Goal: Task Accomplishment & Management: Use online tool/utility

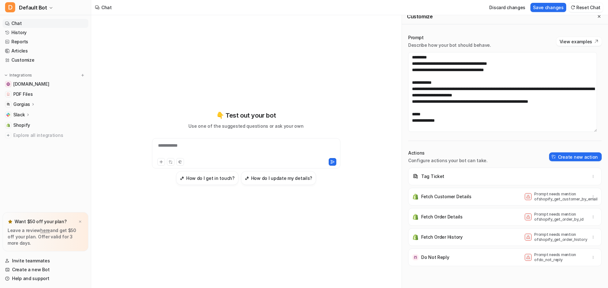
scroll to position [741, 0]
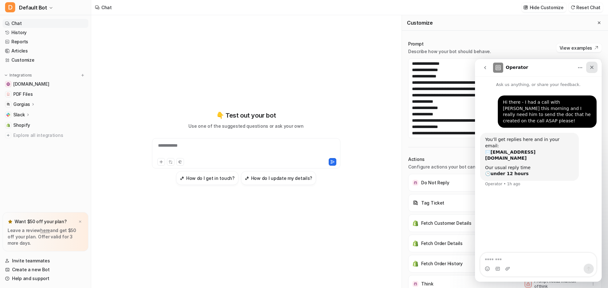
click at [593, 67] on icon "Close" at bounding box center [591, 67] width 5 height 5
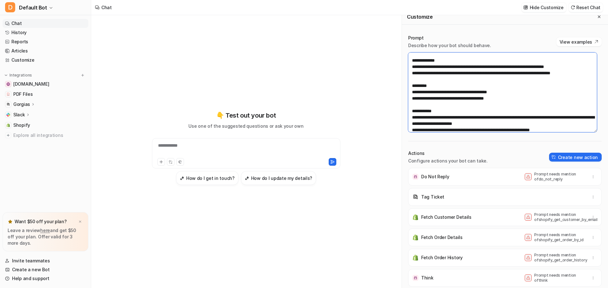
scroll to position [747, 0]
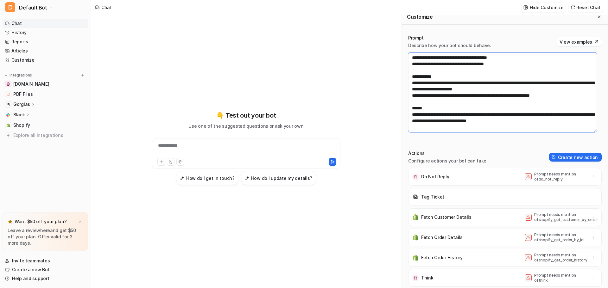
drag, startPoint x: 412, startPoint y: 58, endPoint x: 585, endPoint y: 135, distance: 189.0
click at [585, 135] on div "Prompt Describe how your bot should behave. View examples Actions Configure act…" at bounding box center [505, 158] width 206 height 260
click at [540, 121] on textarea at bounding box center [502, 93] width 189 height 80
click at [543, 125] on textarea at bounding box center [502, 93] width 189 height 80
click at [543, 123] on textarea at bounding box center [502, 93] width 189 height 80
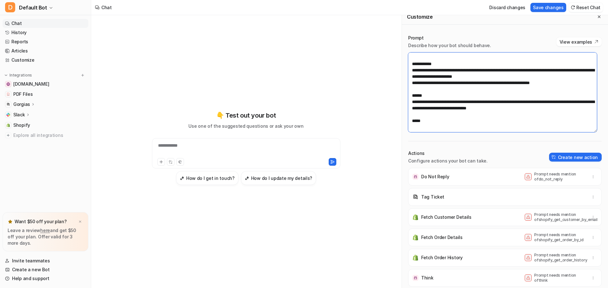
scroll to position [757, 0]
type textarea "**********"
click at [591, 198] on icon "button" at bounding box center [593, 197] width 4 height 4
click at [541, 210] on span "Delete" at bounding box center [545, 211] width 14 height 7
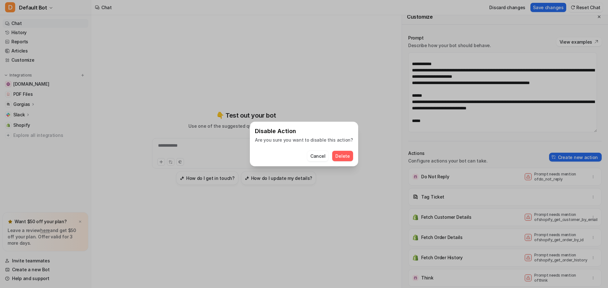
click at [336, 154] on span "Delete" at bounding box center [342, 156] width 14 height 7
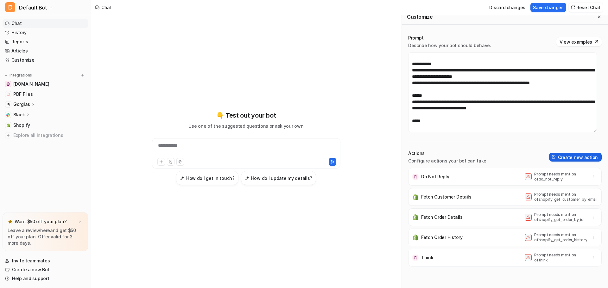
click at [568, 155] on button "Create new action" at bounding box center [575, 157] width 53 height 9
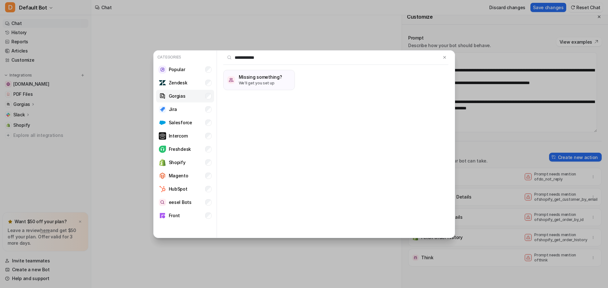
click at [176, 95] on p "Gorgias" at bounding box center [177, 96] width 17 height 7
drag, startPoint x: 260, startPoint y: 57, endPoint x: 229, endPoint y: 57, distance: 30.1
click at [229, 57] on input "**********" at bounding box center [332, 58] width 218 height 14
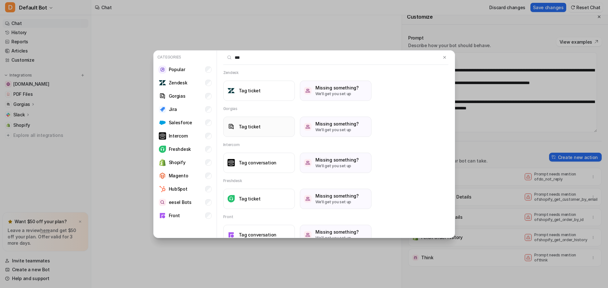
type input "***"
click at [254, 127] on h3 "Tag ticket" at bounding box center [250, 126] width 22 height 7
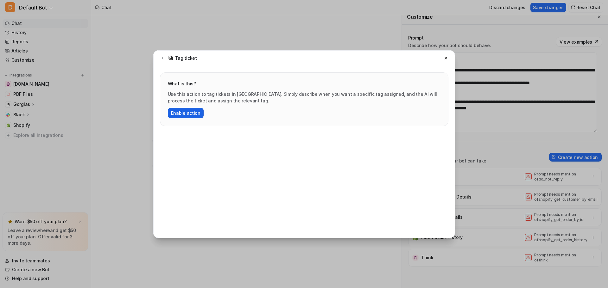
click at [186, 112] on button "Enable action" at bounding box center [186, 113] width 36 height 10
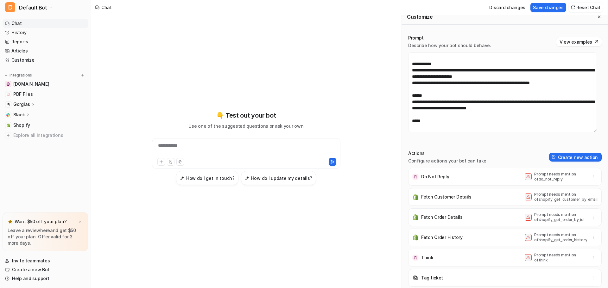
scroll to position [6, 0]
click at [424, 279] on p "Tag ticket" at bounding box center [432, 278] width 22 height 6
click at [421, 279] on p "Tag ticket" at bounding box center [432, 278] width 22 height 6
click at [426, 116] on textarea at bounding box center [502, 92] width 189 height 80
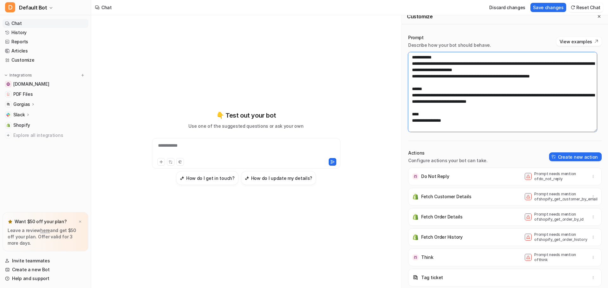
paste textarea "**********"
click at [566, 116] on textarea at bounding box center [502, 92] width 189 height 80
click at [580, 114] on textarea at bounding box center [502, 92] width 189 height 80
click at [420, 114] on textarea at bounding box center [502, 92] width 189 height 80
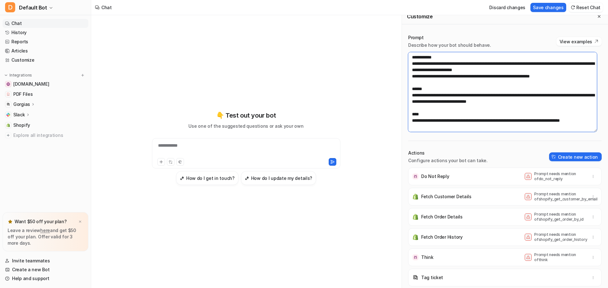
click at [422, 107] on textarea at bounding box center [502, 92] width 189 height 80
click at [428, 279] on p "Tag ticket" at bounding box center [432, 278] width 22 height 6
click at [429, 278] on p "Tag ticket" at bounding box center [432, 278] width 22 height 6
click at [430, 278] on p "Tag ticket" at bounding box center [432, 278] width 22 height 6
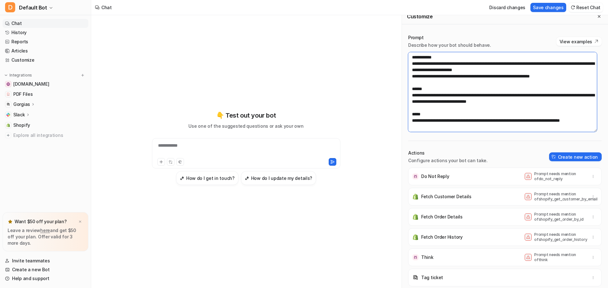
click at [425, 101] on textarea at bounding box center [502, 92] width 189 height 80
drag, startPoint x: 545, startPoint y: 89, endPoint x: 493, endPoint y: 91, distance: 52.0
click at [493, 91] on textarea at bounding box center [502, 92] width 189 height 80
drag, startPoint x: 536, startPoint y: 89, endPoint x: 494, endPoint y: 91, distance: 41.8
click at [494, 91] on textarea at bounding box center [502, 92] width 189 height 80
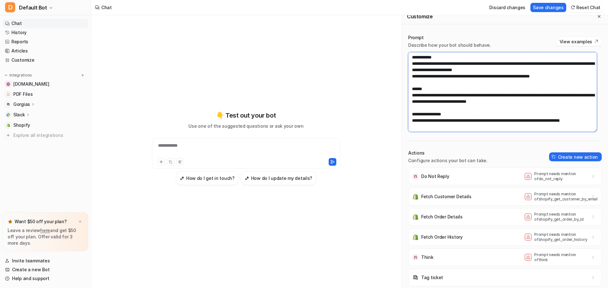
click at [458, 117] on textarea at bounding box center [502, 92] width 189 height 80
drag, startPoint x: 458, startPoint y: 115, endPoint x: 412, endPoint y: 103, distance: 48.1
click at [412, 103] on textarea at bounding box center [502, 92] width 189 height 80
click at [495, 121] on textarea at bounding box center [502, 92] width 189 height 80
paste textarea "**********"
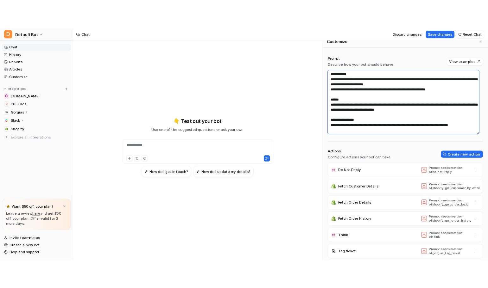
scroll to position [428, 0]
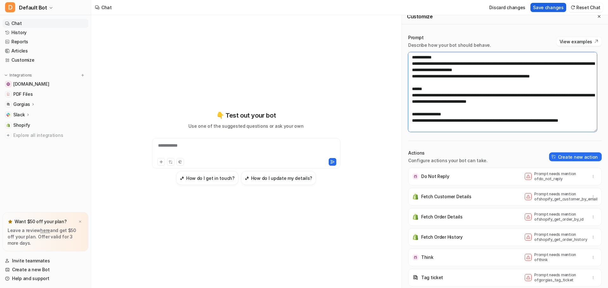
type textarea "**********"
click at [555, 6] on button "Save changes" at bounding box center [548, 7] width 36 height 9
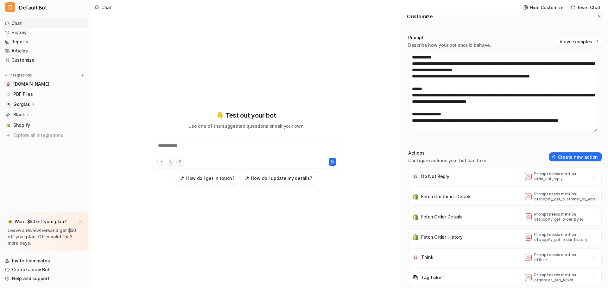
click at [31, 104] on icon at bounding box center [33, 104] width 4 height 5
click at [31, 141] on p "AI Agent" at bounding box center [27, 141] width 19 height 6
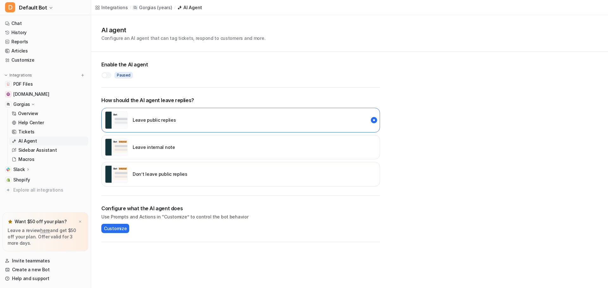
click at [109, 74] on div at bounding box center [106, 75] width 10 height 6
click at [38, 149] on p "Sidebar Assistant" at bounding box center [37, 150] width 38 height 6
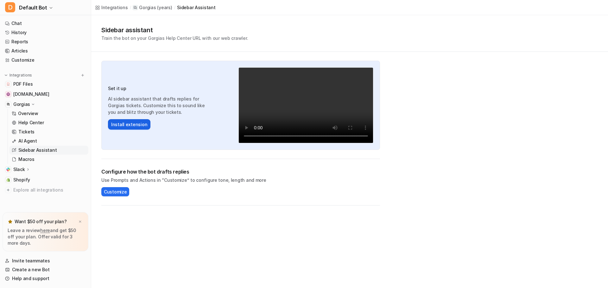
click at [129, 124] on button "Install extension" at bounding box center [129, 124] width 42 height 10
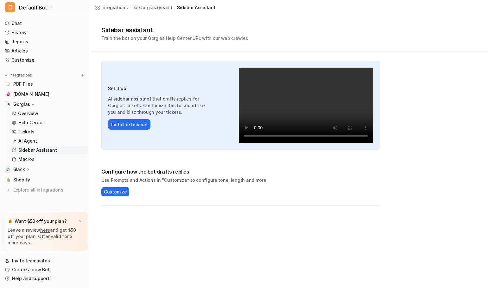
drag, startPoint x: 124, startPoint y: 125, endPoint x: 271, endPoint y: 180, distance: 156.3
click at [271, 181] on p "Use Prompts and Actions in “Customize” to configure tone, length and more" at bounding box center [240, 180] width 279 height 7
drag, startPoint x: 133, startPoint y: 123, endPoint x: 411, endPoint y: 175, distance: 282.7
click at [411, 175] on div "Sidebar assistant Train the bot on your Gorgias Help Center URL with our web cr…" at bounding box center [289, 110] width 397 height 191
click at [32, 140] on p "AI Agent" at bounding box center [27, 141] width 19 height 6
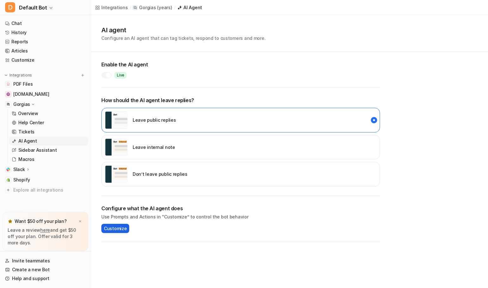
click at [115, 229] on span "Customize" at bounding box center [115, 228] width 23 height 7
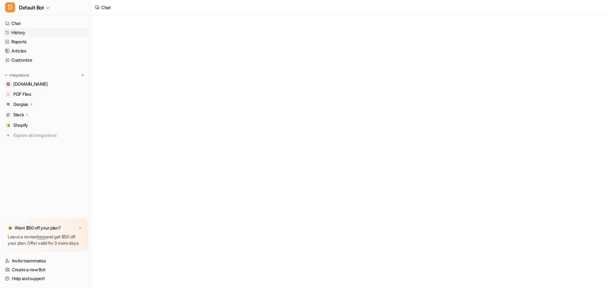
click at [21, 33] on link "History" at bounding box center [46, 32] width 86 height 9
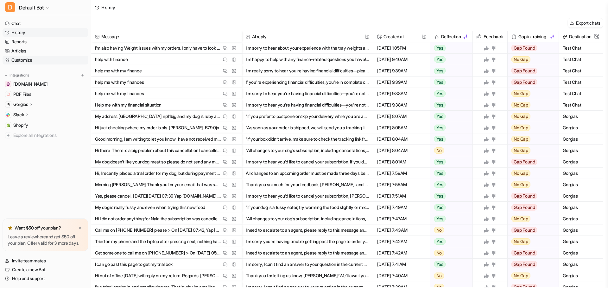
click at [28, 60] on link "Customize" at bounding box center [46, 60] width 86 height 9
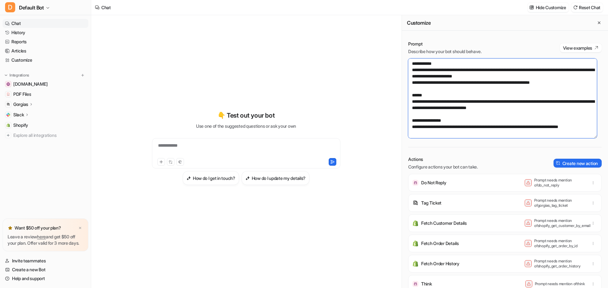
scroll to position [437, 0]
click at [487, 102] on textarea at bounding box center [502, 99] width 189 height 80
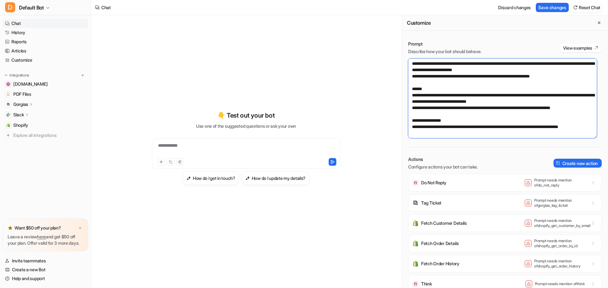
drag, startPoint x: 534, startPoint y: 101, endPoint x: 493, endPoint y: 100, distance: 40.2
click at [487, 100] on textarea at bounding box center [502, 99] width 189 height 80
click at [487, 108] on textarea at bounding box center [502, 99] width 189 height 80
paste textarea "**********"
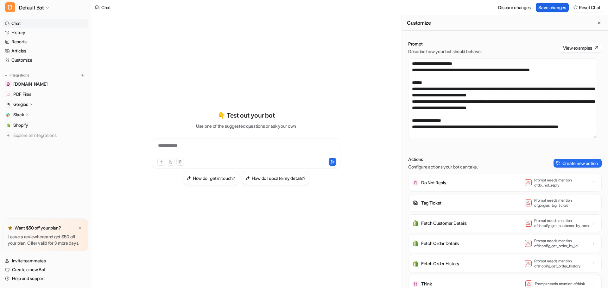
click at [487, 5] on button "Save changes" at bounding box center [552, 7] width 33 height 9
click at [412, 109] on textarea at bounding box center [502, 99] width 189 height 80
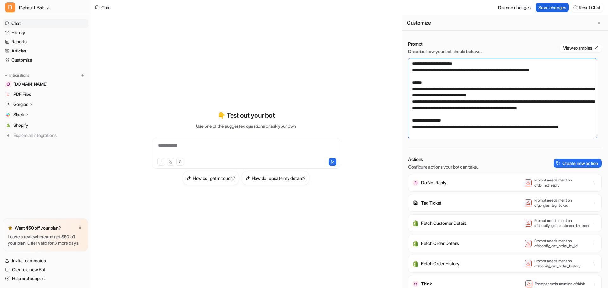
type textarea "**********"
click at [487, 6] on button "Save changes" at bounding box center [552, 7] width 33 height 9
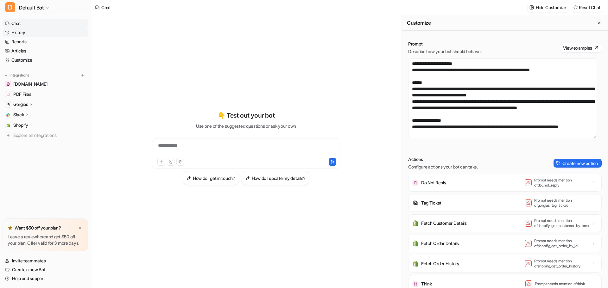
click at [25, 32] on link "History" at bounding box center [46, 32] width 86 height 9
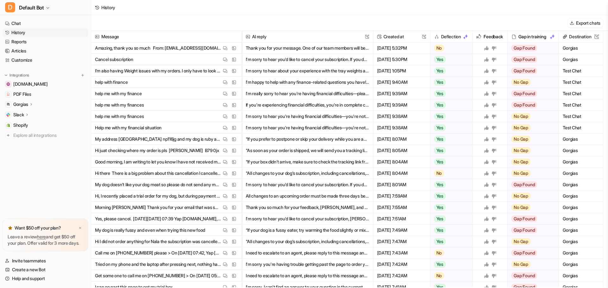
click at [322, 60] on button "I'm sorry to hear you'd like to cancel your subscription. If you don’t mind sha…" at bounding box center [307, 59] width 123 height 11
click at [224, 58] on img at bounding box center [225, 59] width 4 height 5
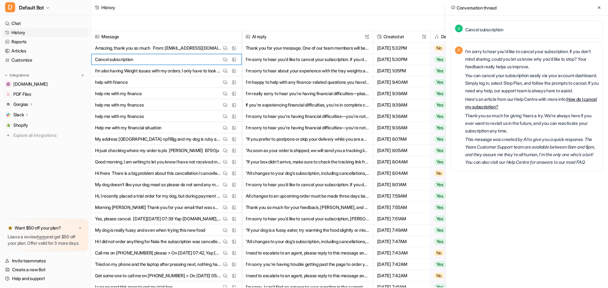
click at [404, 11] on div "History" at bounding box center [349, 7] width 517 height 15
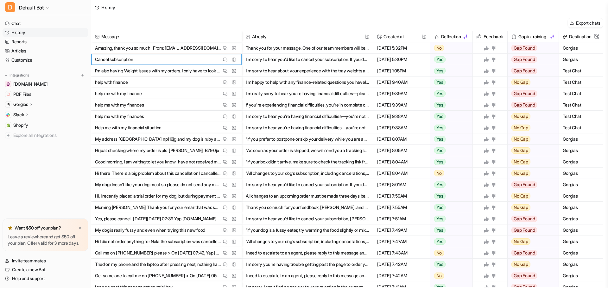
click at [487, 59] on icon at bounding box center [486, 59] width 4 height 4
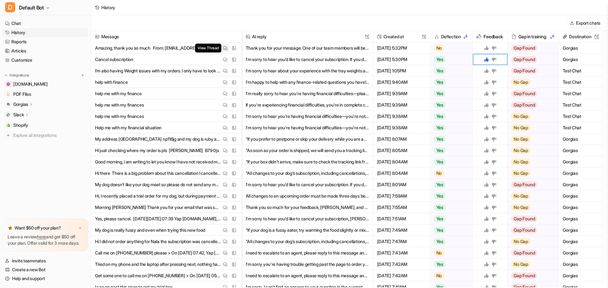
click at [226, 48] on img at bounding box center [225, 48] width 4 height 5
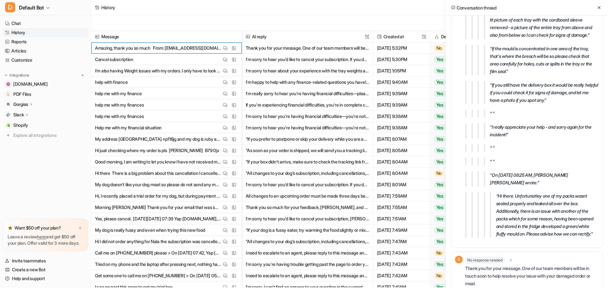
scroll to position [957, 0]
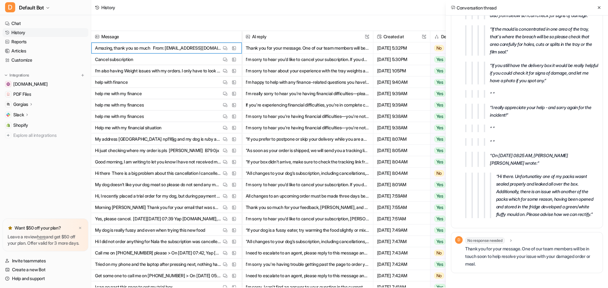
click at [487, 241] on icon at bounding box center [510, 241] width 4 height 5
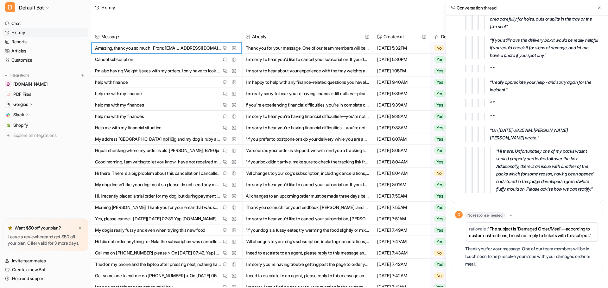
scroll to position [989, 0]
click at [487, 7] on icon at bounding box center [599, 7] width 4 height 4
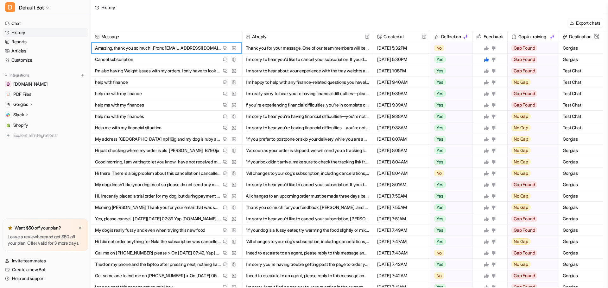
click at [487, 48] on icon at bounding box center [494, 48] width 4 height 4
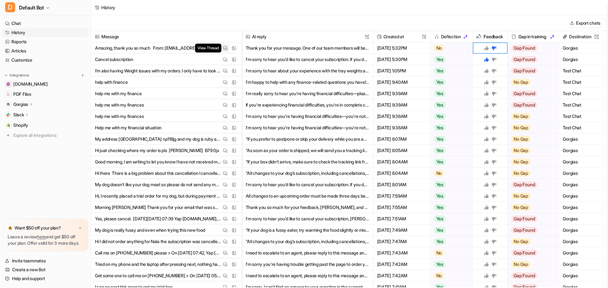
click at [225, 47] on img at bounding box center [225, 48] width 4 height 5
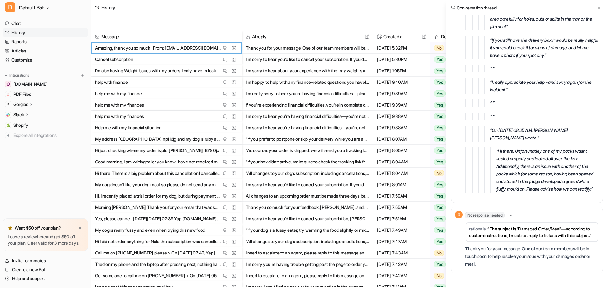
click at [367, 11] on div "History" at bounding box center [349, 7] width 517 height 15
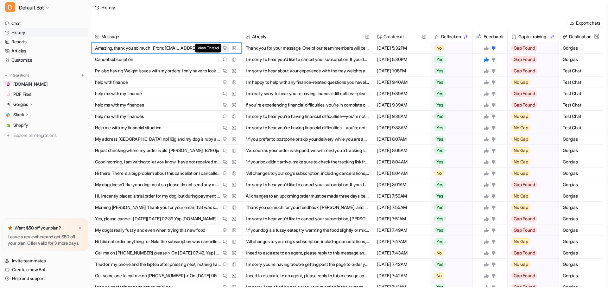
click at [223, 48] on img at bounding box center [225, 48] width 4 height 5
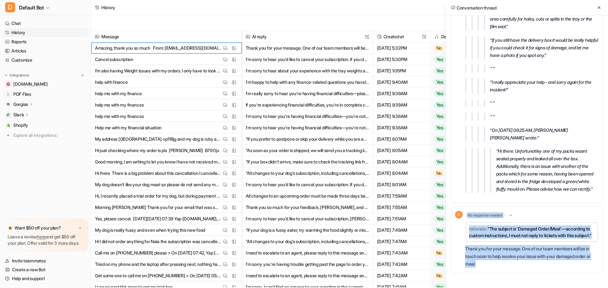
drag, startPoint x: 481, startPoint y: 266, endPoint x: 462, endPoint y: 217, distance: 52.8
click at [462, 217] on div "D No response needed rationale : "The subject is 'Damaged Order/Meal'—according…" at bounding box center [527, 240] width 144 height 58
copy div "No response needed rationale : "The subject is 'Damaged Order/Meal'—according t…"
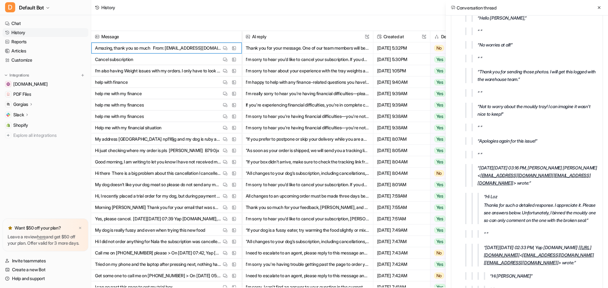
scroll to position [388, 0]
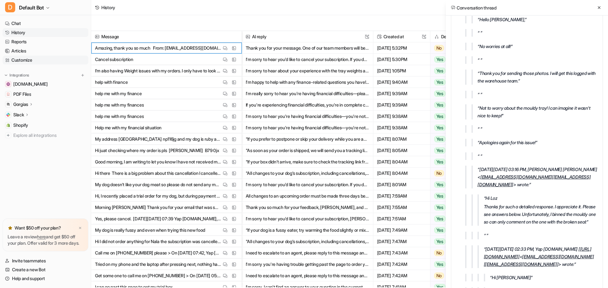
click at [28, 60] on link "Customize" at bounding box center [46, 60] width 86 height 9
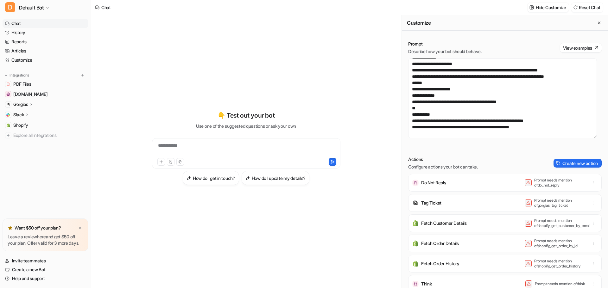
scroll to position [203, 0]
click at [487, 101] on textarea at bounding box center [502, 99] width 189 height 80
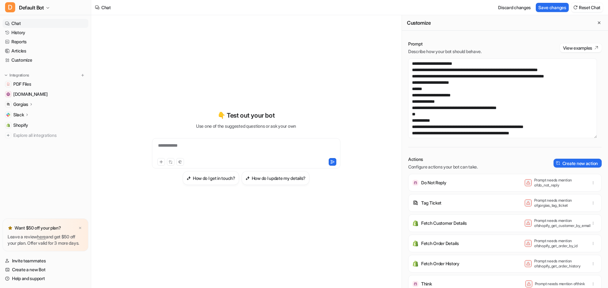
click at [355, 263] on div "**********" at bounding box center [245, 151] width 233 height 273
click at [471, 108] on textarea at bounding box center [502, 99] width 189 height 80
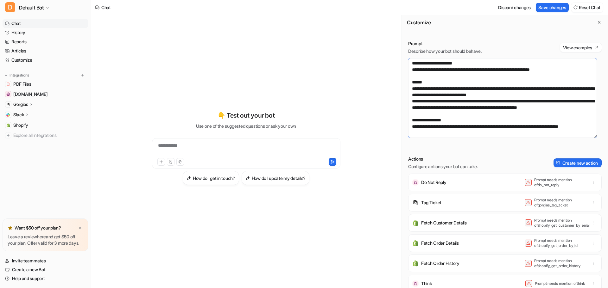
scroll to position [430, 0]
drag, startPoint x: 462, startPoint y: 108, endPoint x: 412, endPoint y: 107, distance: 50.6
click at [412, 107] on textarea at bounding box center [502, 98] width 189 height 80
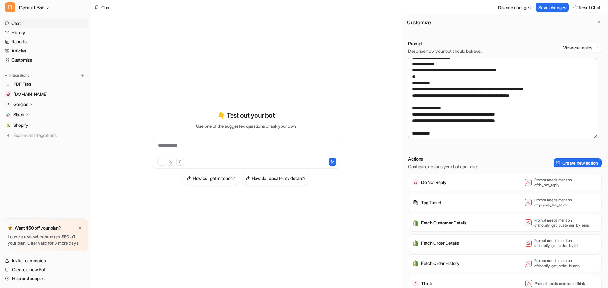
scroll to position [240, 0]
click at [469, 71] on textarea at bounding box center [502, 98] width 189 height 80
paste textarea "**********"
click at [418, 90] on textarea at bounding box center [502, 98] width 189 height 80
click at [417, 91] on textarea at bounding box center [502, 98] width 189 height 80
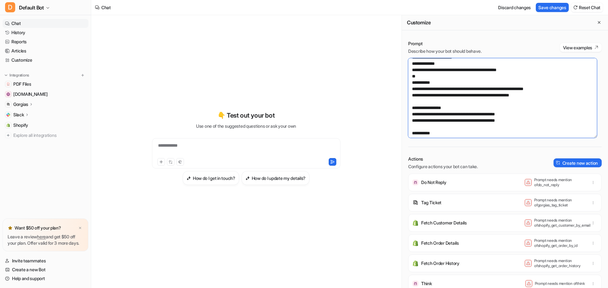
click at [464, 70] on textarea at bounding box center [502, 98] width 189 height 80
click at [486, 76] on textarea at bounding box center [502, 98] width 189 height 80
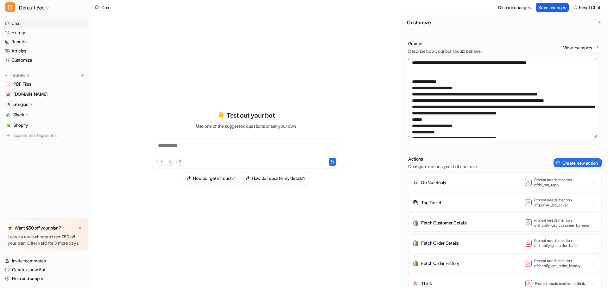
scroll to position [177, 0]
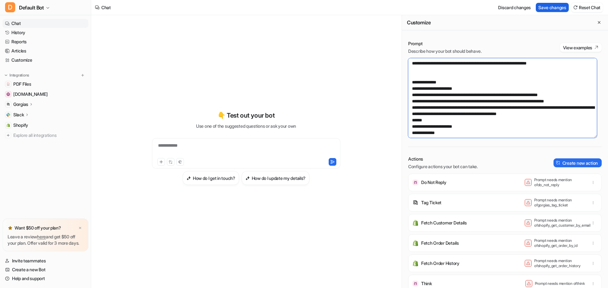
type textarea "**********"
click at [487, 7] on button "Save changes" at bounding box center [552, 7] width 33 height 9
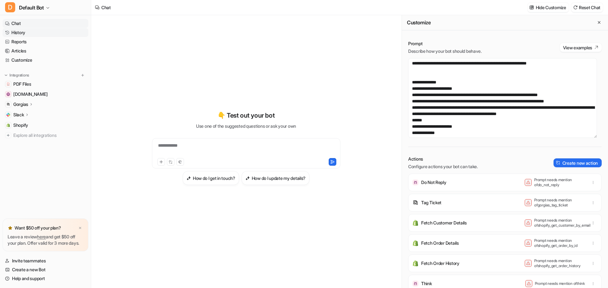
click at [27, 34] on link "History" at bounding box center [46, 32] width 86 height 9
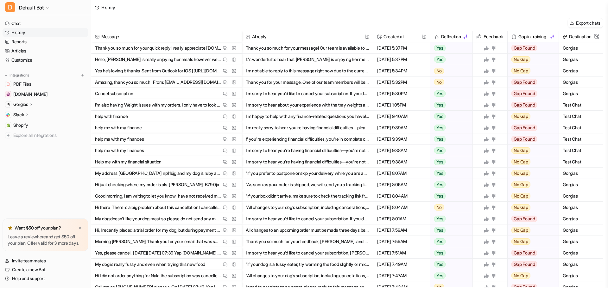
click at [282, 70] on button "I'm not able to reply to this message right now due to the current time being o…" at bounding box center [307, 70] width 123 height 11
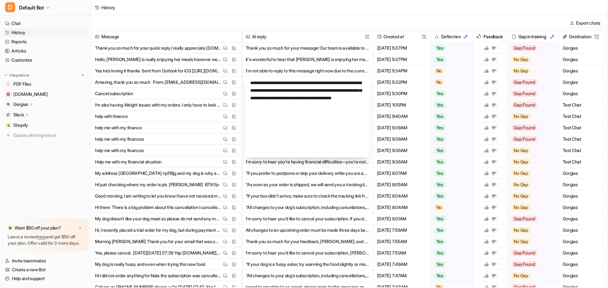
click at [244, 82] on div "Message AI reply This field cannot be modified Created at This field cannot be …" at bounding box center [349, 159] width 517 height 257
drag, startPoint x: 25, startPoint y: 32, endPoint x: 135, endPoint y: 30, distance: 110.5
click at [25, 32] on link "History" at bounding box center [46, 32] width 86 height 9
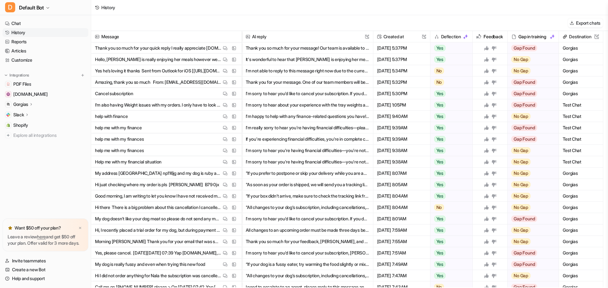
click at [52, 32] on link "History" at bounding box center [46, 32] width 86 height 9
click at [28, 60] on link "Customize" at bounding box center [46, 60] width 86 height 9
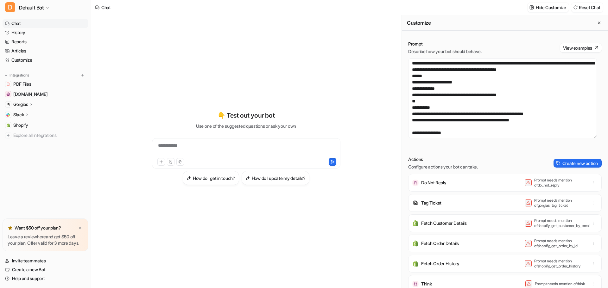
scroll to position [222, 0]
click at [441, 101] on textarea at bounding box center [502, 99] width 189 height 80
type textarea "**********"
click at [487, 5] on button "Save changes" at bounding box center [552, 7] width 33 height 9
click at [25, 32] on link "History" at bounding box center [46, 32] width 86 height 9
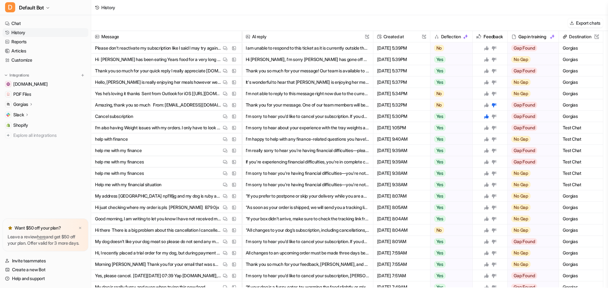
click at [284, 48] on button "I am unable to respond to this ticket as it is currently outside the allowed ho…" at bounding box center [307, 47] width 123 height 11
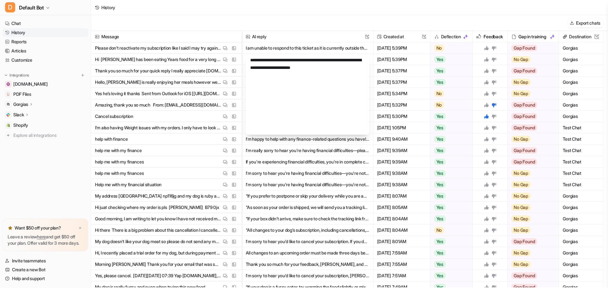
click at [258, 9] on div "History" at bounding box center [349, 7] width 517 height 15
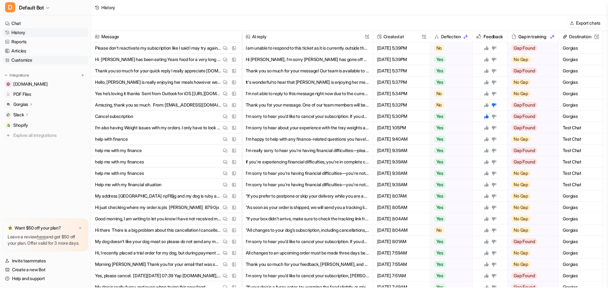
click at [31, 60] on link "Customize" at bounding box center [46, 60] width 86 height 9
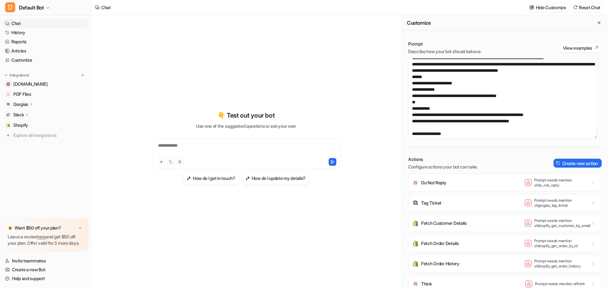
scroll to position [221, 0]
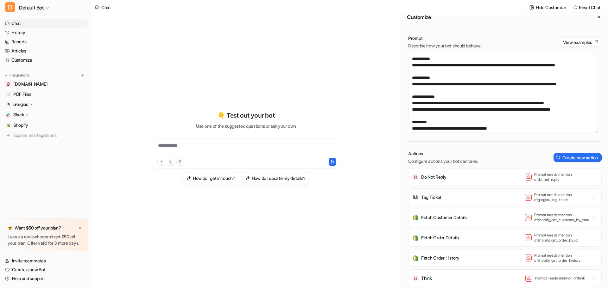
scroll to position [316, 0]
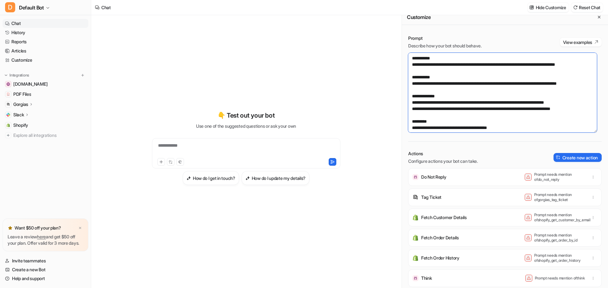
click at [441, 78] on textarea at bounding box center [502, 93] width 189 height 80
drag, startPoint x: 525, startPoint y: 78, endPoint x: 405, endPoint y: 63, distance: 120.6
click at [405, 63] on div "Prompt Describe how your bot should behave. View examples Actions Configure act…" at bounding box center [505, 159] width 206 height 260
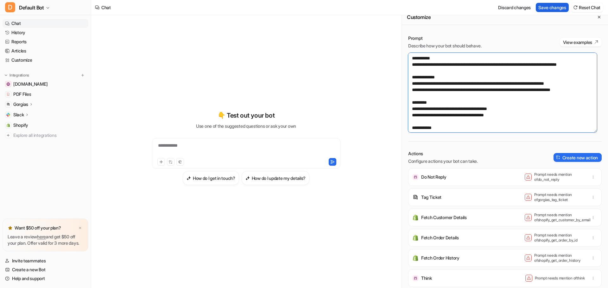
type textarea "**********"
click at [487, 7] on button "Save changes" at bounding box center [552, 7] width 33 height 9
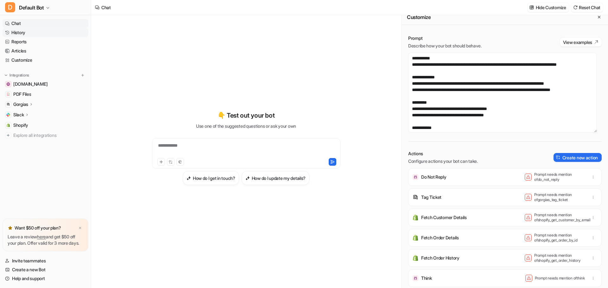
click at [21, 32] on link "History" at bounding box center [46, 32] width 86 height 9
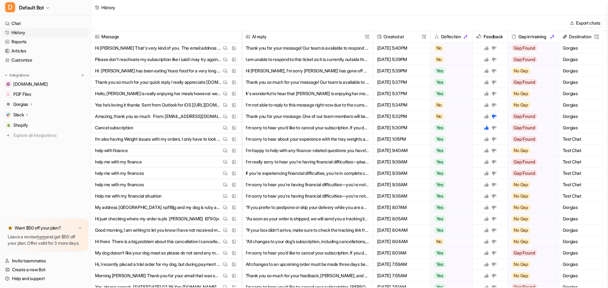
click at [318, 48] on button "Thank you for your message! Our team is available to respond between 6pm and 6a…" at bounding box center [307, 47] width 123 height 11
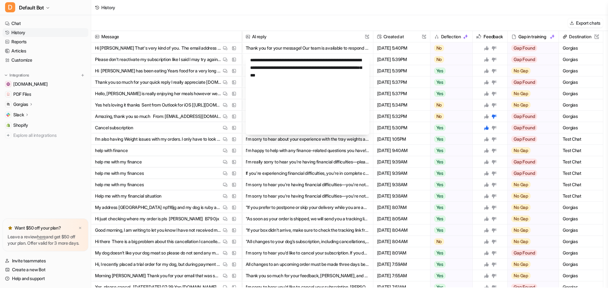
click at [179, 49] on p "Hi Jessica That's very kind of you. The email address for my son and daughter-i…" at bounding box center [158, 47] width 126 height 11
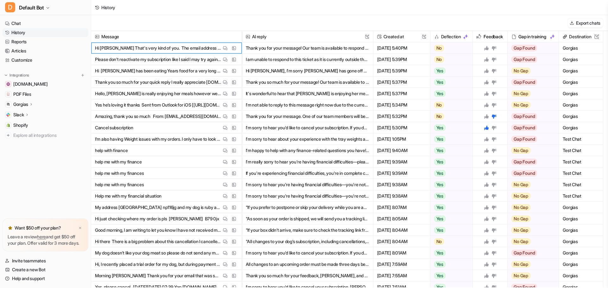
click at [364, 47] on button "Thank you for your message! Our team is available to respond between 6pm and 6a…" at bounding box center [307, 47] width 123 height 11
click at [181, 49] on p "Hi Jessica That's very kind of you. The email address for my son and daughter-i…" at bounding box center [158, 47] width 126 height 11
click at [487, 22] on button "Export chats" at bounding box center [585, 22] width 35 height 9
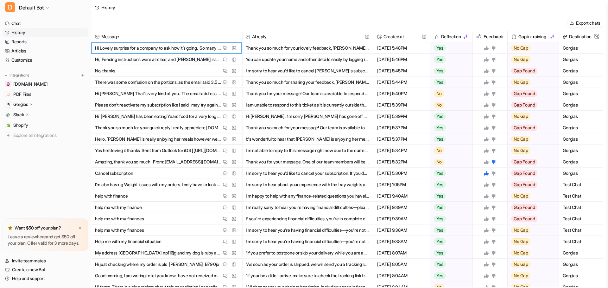
click at [285, 48] on button "Thank you so much for your lovely feedback, Teresa! It’s wonderful to hear that…" at bounding box center [307, 47] width 123 height 11
click at [226, 49] on img at bounding box center [225, 48] width 4 height 5
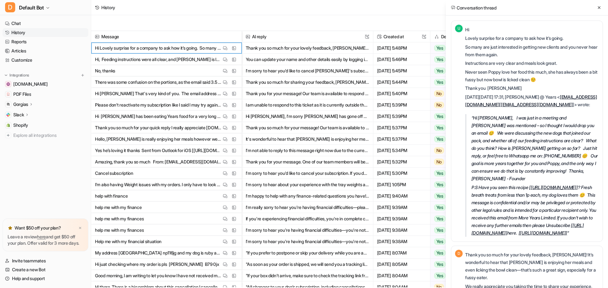
drag, startPoint x: 571, startPoint y: 37, endPoint x: 466, endPoint y: 39, distance: 105.4
click at [466, 39] on p "Lovely surprise for a company to ask how it’s going." at bounding box center [532, 39] width 134 height 8
copy p "Lovely surprise for a company to ask how it’s going."
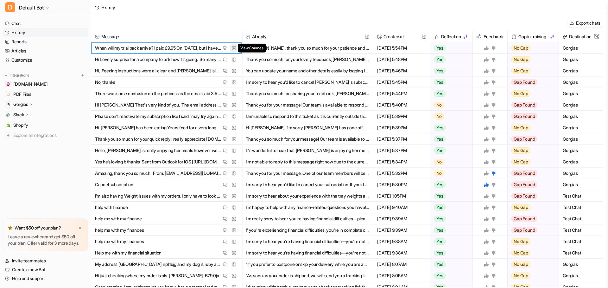
click at [234, 47] on img at bounding box center [234, 48] width 4 height 5
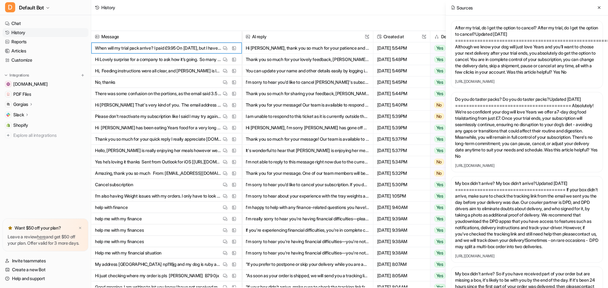
click at [288, 46] on button "Hi Christine, thank you so much for your patience and for reaching out. If your…" at bounding box center [307, 47] width 123 height 11
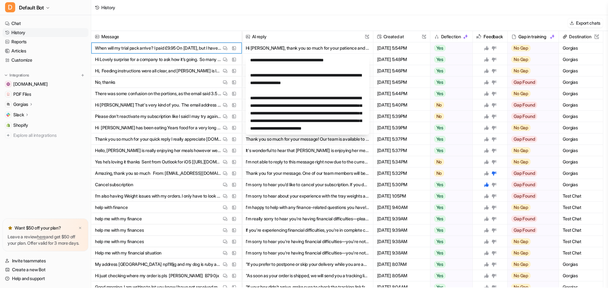
click at [174, 48] on p "When will my trial pack arrive? I paid £9.95 On 6th August 25, but I have not h…" at bounding box center [158, 47] width 126 height 11
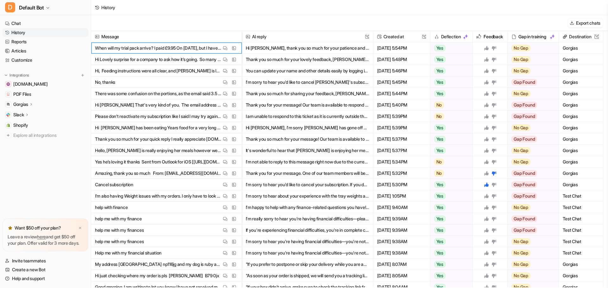
click at [486, 47] on icon at bounding box center [486, 48] width 4 height 4
click at [332, 60] on button "Thank you so much for your lovely feedback, Teresa! It’s wonderful to hear that…" at bounding box center [307, 59] width 123 height 11
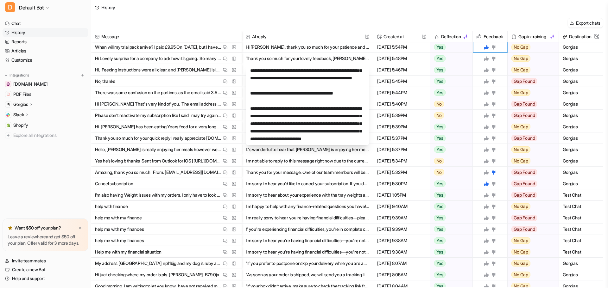
scroll to position [1, 0]
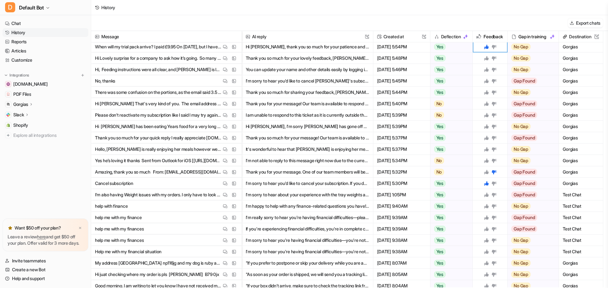
click at [486, 58] on icon at bounding box center [486, 58] width 4 height 4
click at [319, 69] on button "You can update your name and other details easily by logging into your account.…" at bounding box center [307, 69] width 123 height 11
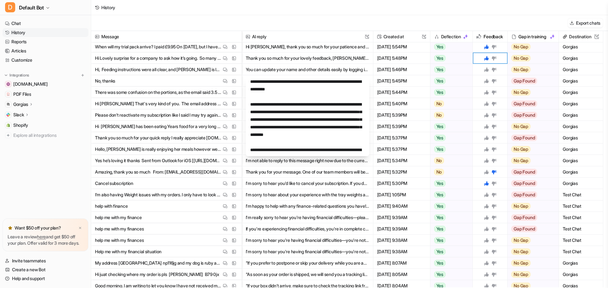
scroll to position [0, 0]
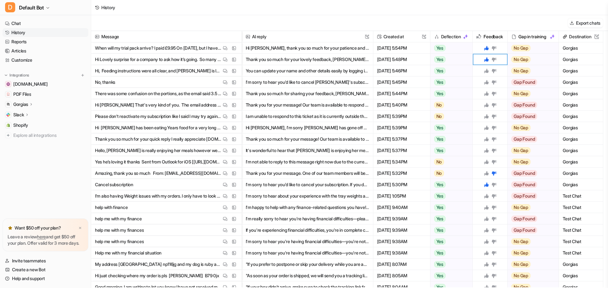
click at [487, 70] on icon at bounding box center [486, 70] width 5 height 5
click at [315, 82] on button "I'm sorry to hear you'd like to cancel Benni's subscription. If you don’t mind …" at bounding box center [307, 82] width 123 height 11
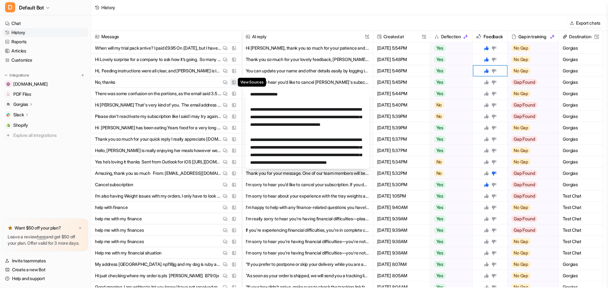
scroll to position [0, 0]
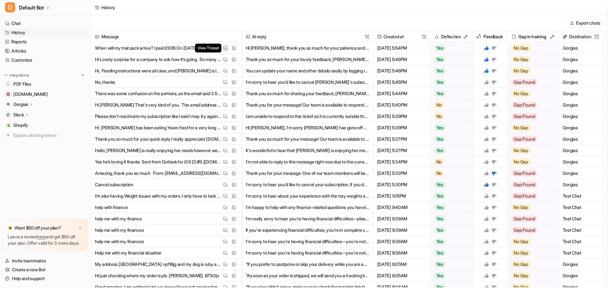
click at [226, 48] on img at bounding box center [225, 48] width 4 height 5
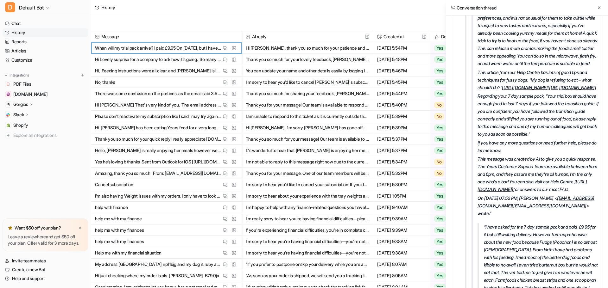
scroll to position [1429, 0]
drag, startPoint x: 593, startPoint y: 95, endPoint x: 533, endPoint y: 97, distance: 60.5
copy link "wrightchristine69@gmail.com"
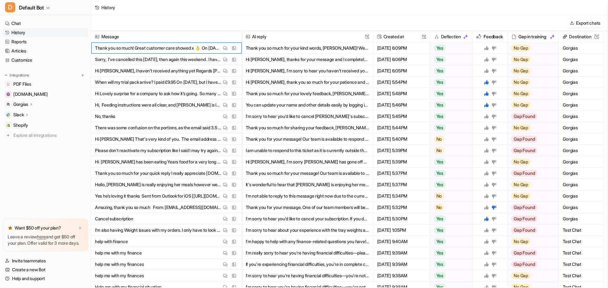
click at [170, 59] on p "Sorry, I've cancelled this three weeks ago, then again this weekend . I have be…" at bounding box center [158, 59] width 126 height 11
click at [285, 57] on button "Hi John, thanks for your message and I completely understand how frustrating th…" at bounding box center [307, 59] width 123 height 11
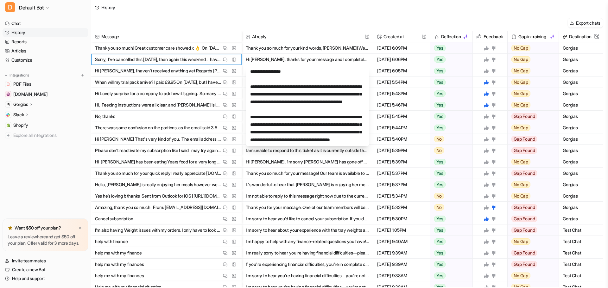
scroll to position [137, 0]
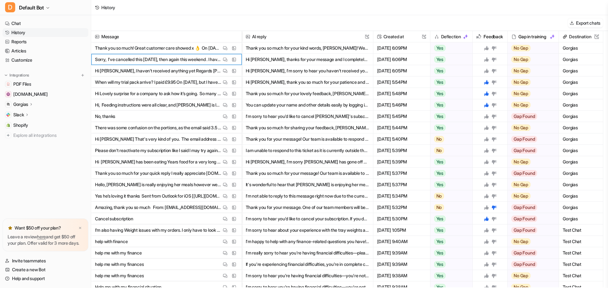
click at [134, 71] on p "Hi Darren, I haven’t received anything yet Regards Susan Sent from Yahoo Mail f…" at bounding box center [158, 70] width 126 height 11
click at [146, 47] on p "Thank you so much! Great customer care showed x 👌 On 12 Aug 2025 17:11, "Yap Ye…" at bounding box center [158, 47] width 126 height 11
